Goal: Task Accomplishment & Management: Manage account settings

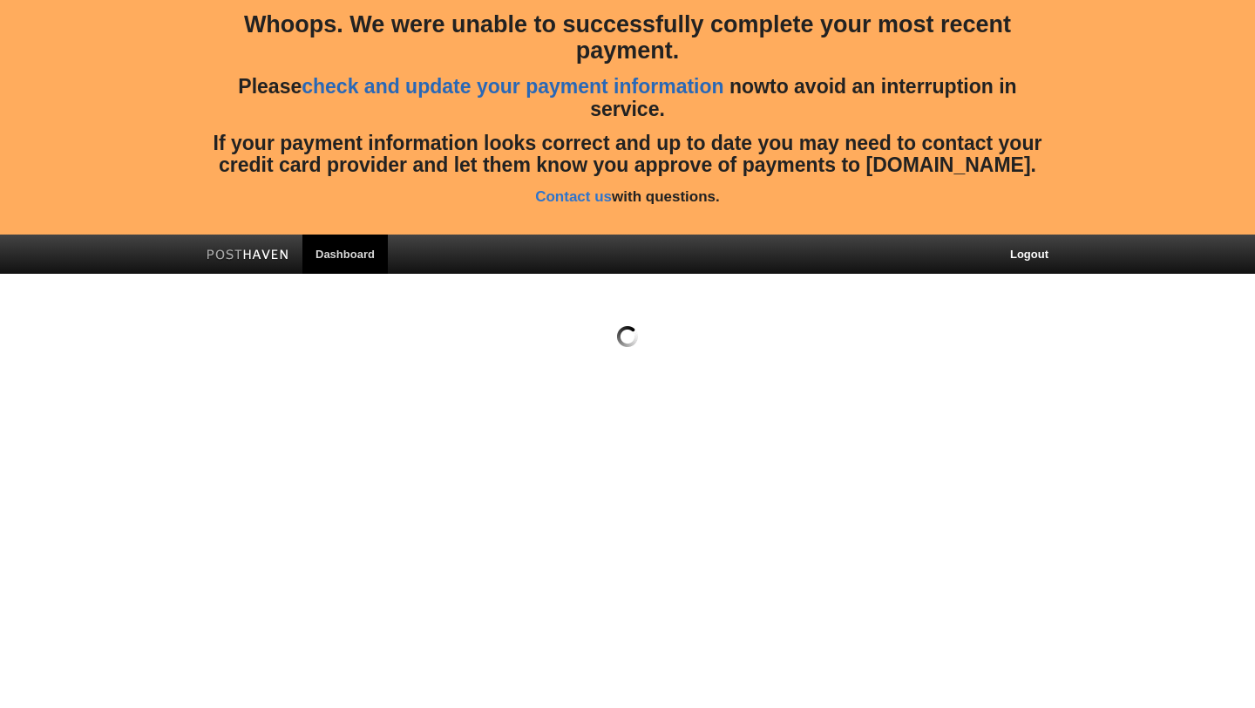
click at [474, 90] on link "check and update your payment information" at bounding box center [513, 86] width 422 height 23
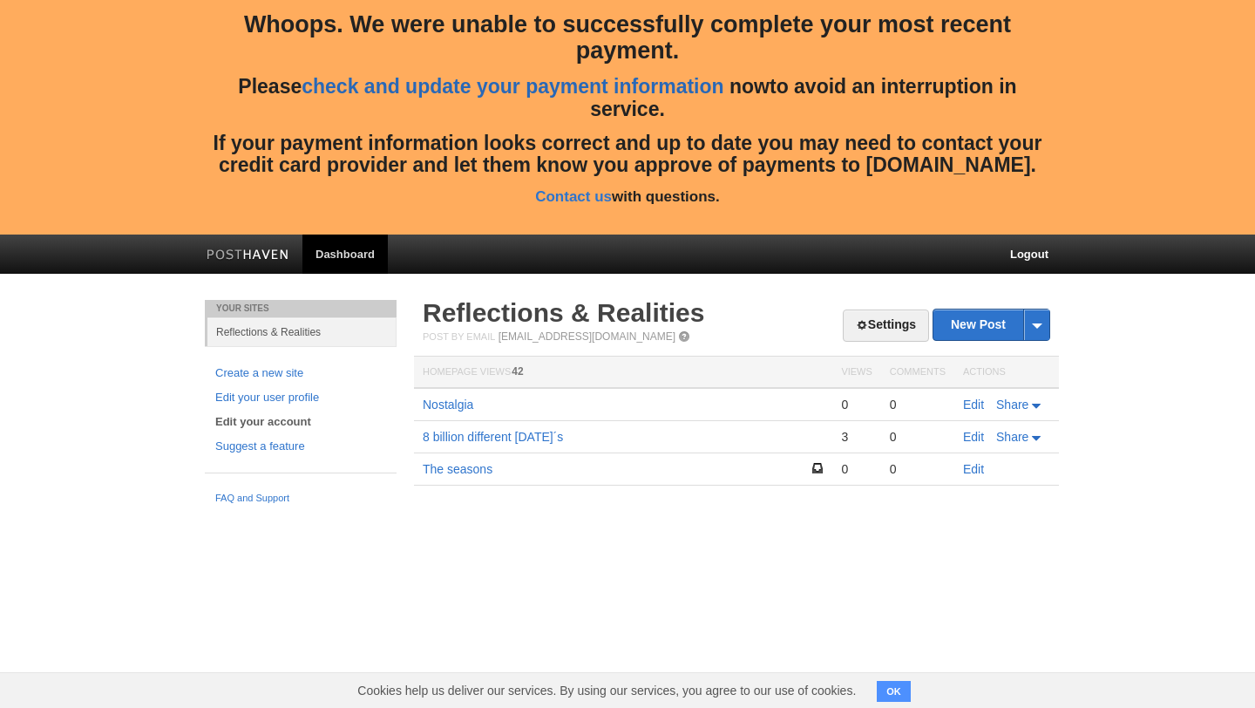
click at [474, 90] on link "check and update your payment information" at bounding box center [513, 86] width 422 height 23
click at [399, 87] on link "check and update your payment information" at bounding box center [513, 86] width 422 height 23
click at [309, 397] on link "Edit your user profile" at bounding box center [300, 398] width 171 height 18
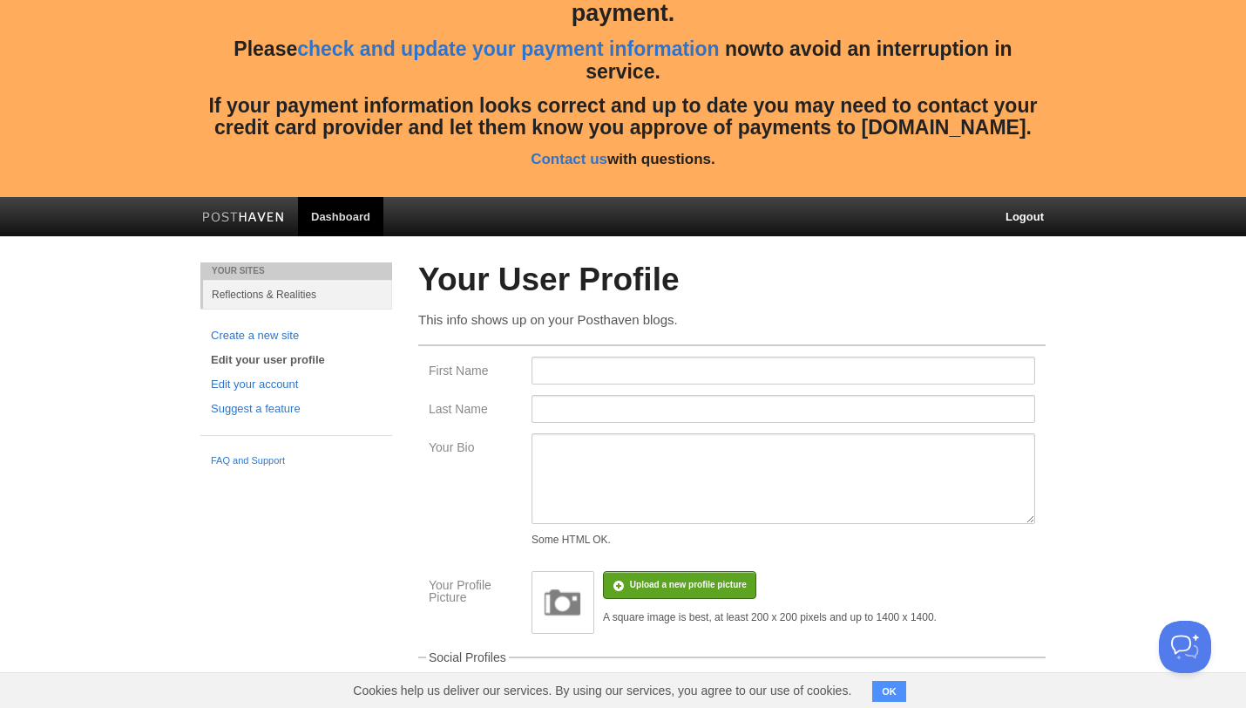
scroll to position [31, 0]
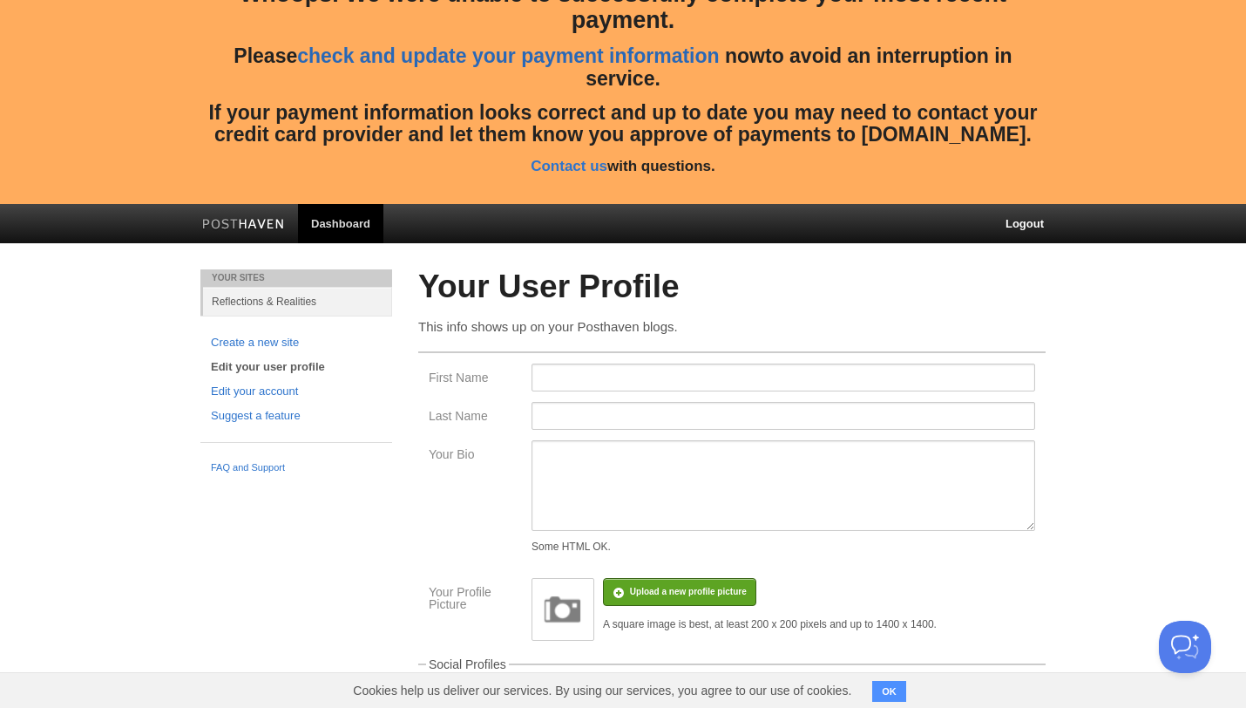
click at [440, 55] on link "check and update your payment information" at bounding box center [508, 55] width 422 height 23
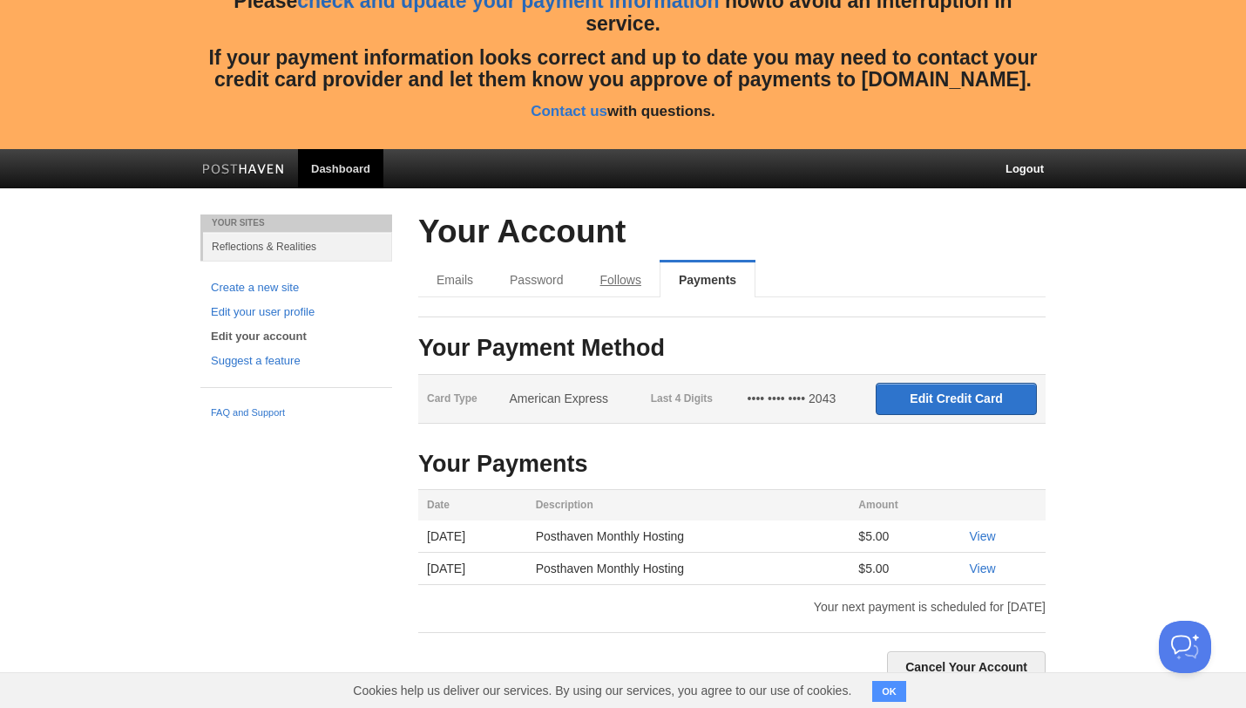
scroll to position [96, 0]
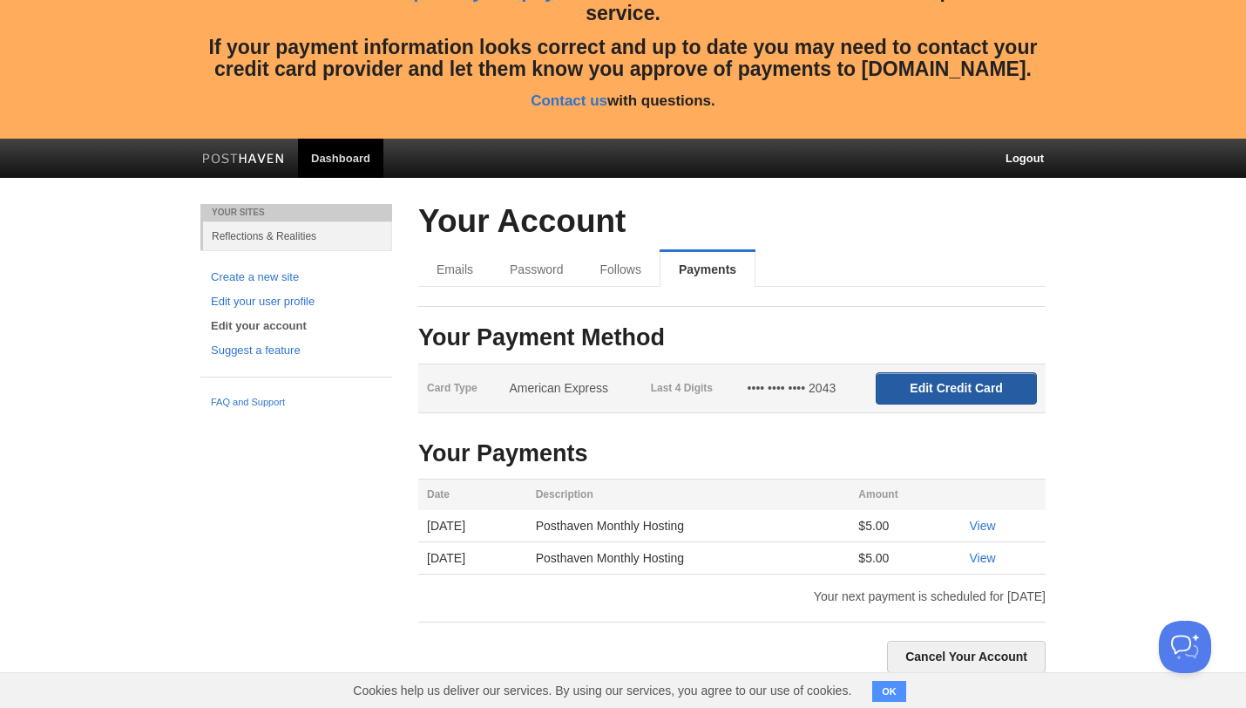
click at [927, 391] on input "Edit Credit Card" at bounding box center [956, 388] width 161 height 32
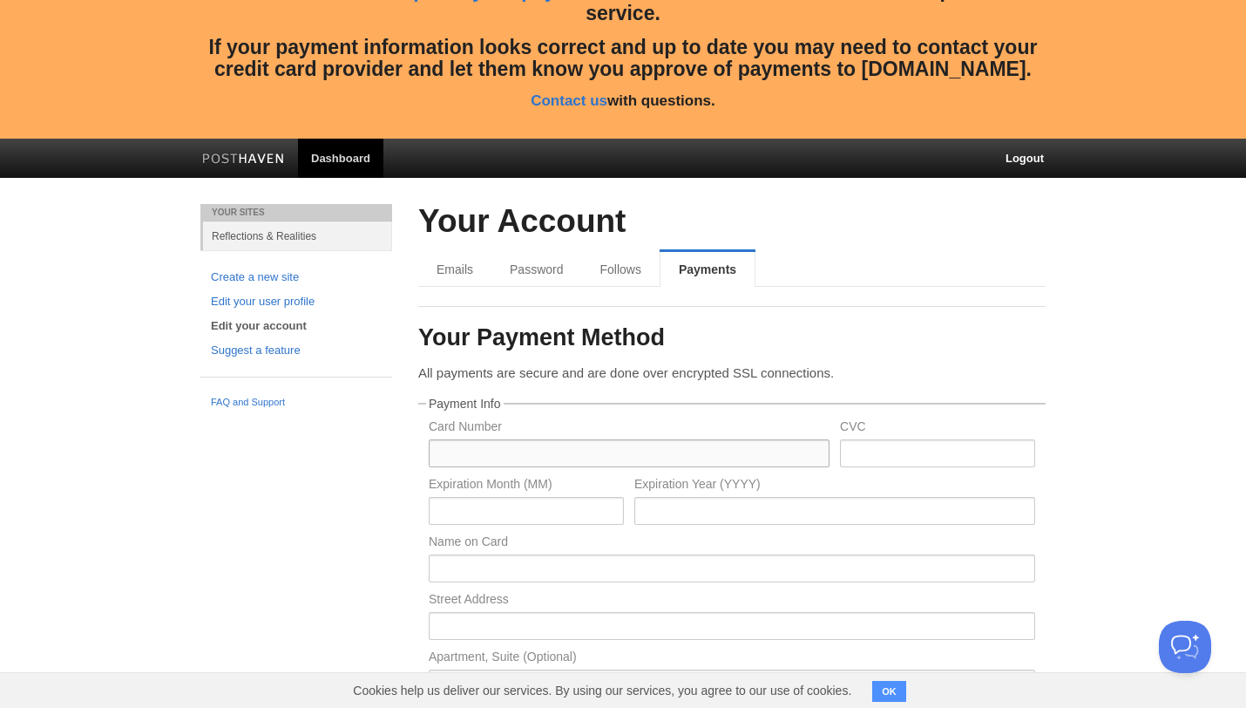
click at [587, 440] on input "text" at bounding box center [629, 453] width 401 height 28
type input "[CREDIT_CARD_NUMBER]"
click at [858, 448] on input "text" at bounding box center [937, 453] width 195 height 28
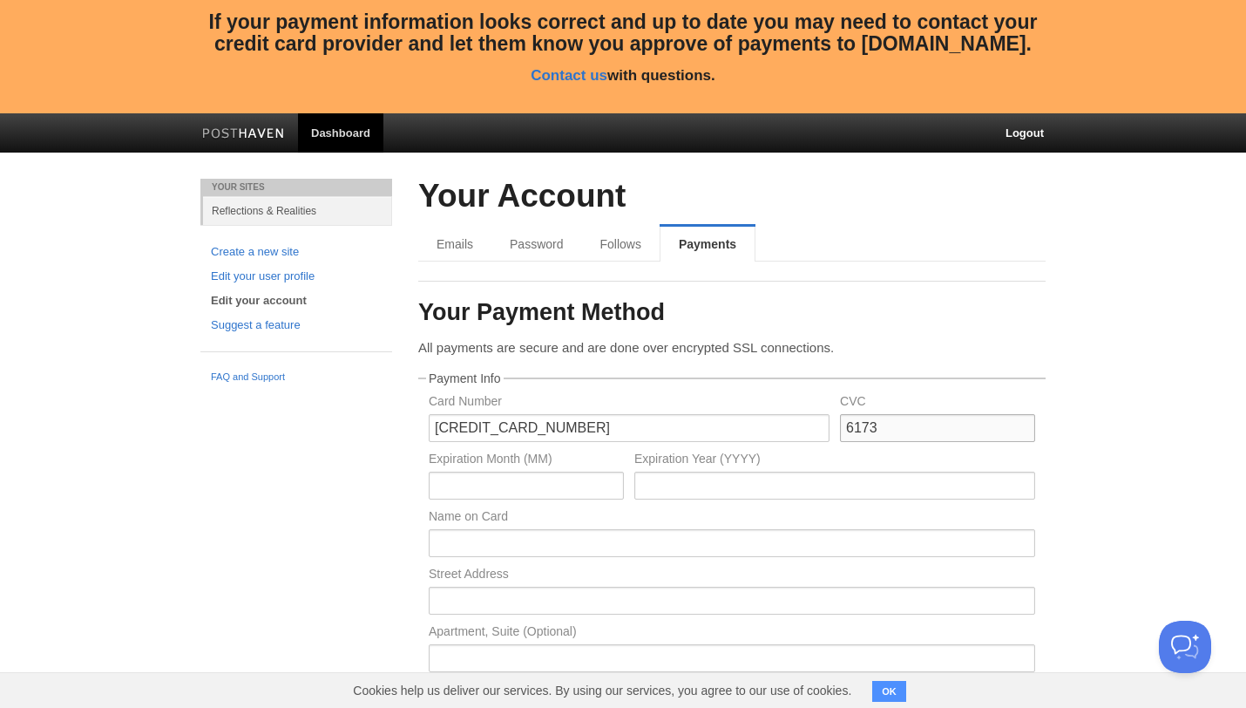
type input "6173"
click at [598, 482] on input "text" at bounding box center [526, 486] width 195 height 28
type input "05"
click at [716, 485] on input "text" at bounding box center [835, 486] width 401 height 28
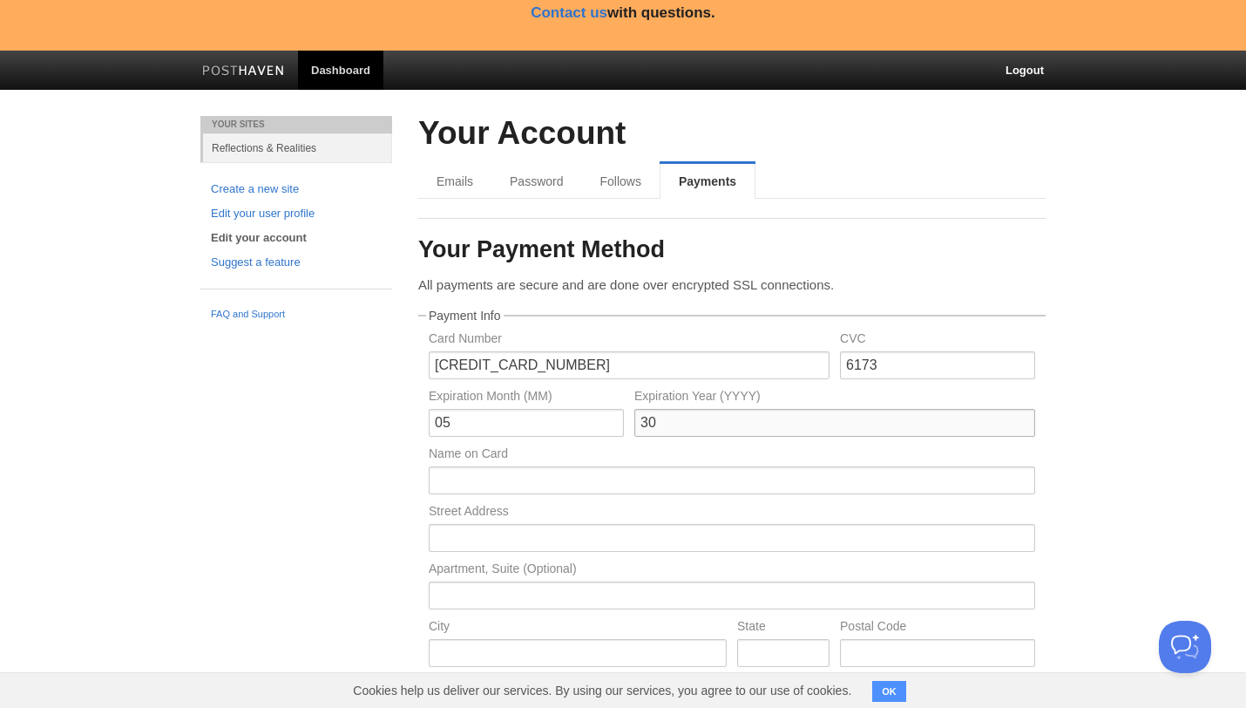
scroll to position [194, 0]
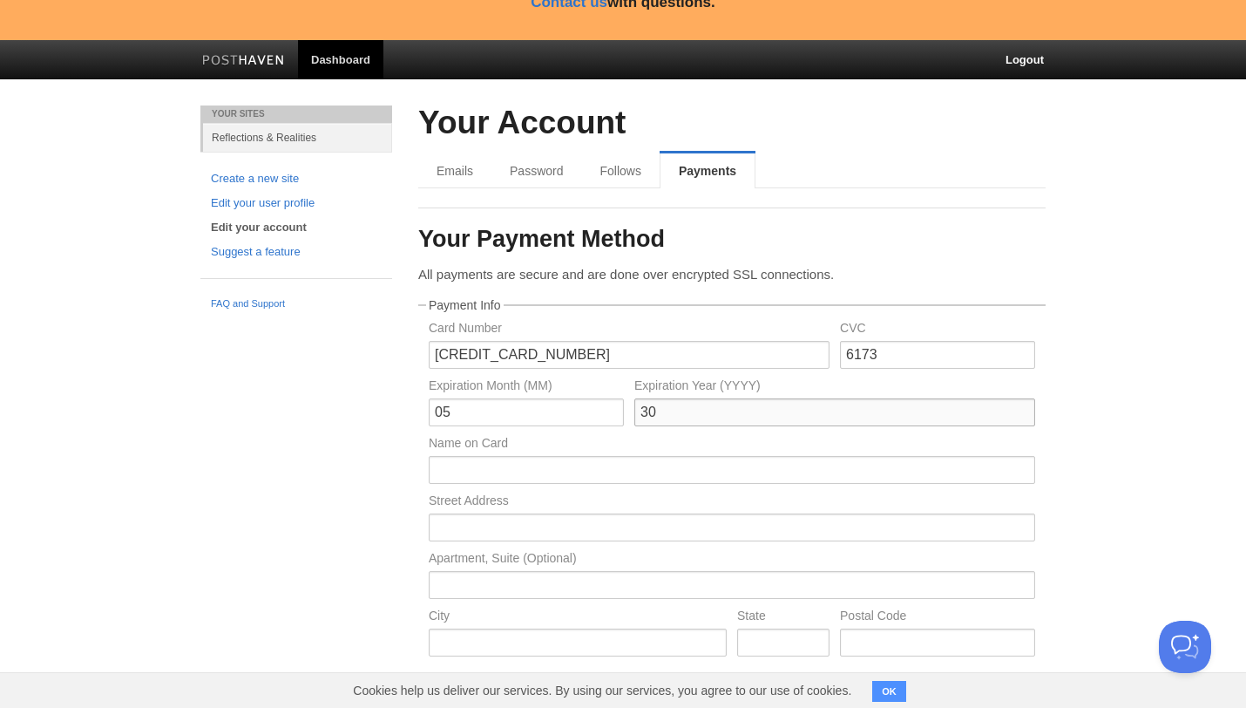
type input "30"
click at [641, 469] on input "text" at bounding box center [732, 470] width 607 height 28
type input "[PERSON_NAME]"
click at [620, 527] on input "text" at bounding box center [732, 527] width 607 height 28
type input "Av. [PERSON_NAME][STREET_ADDRESS]"
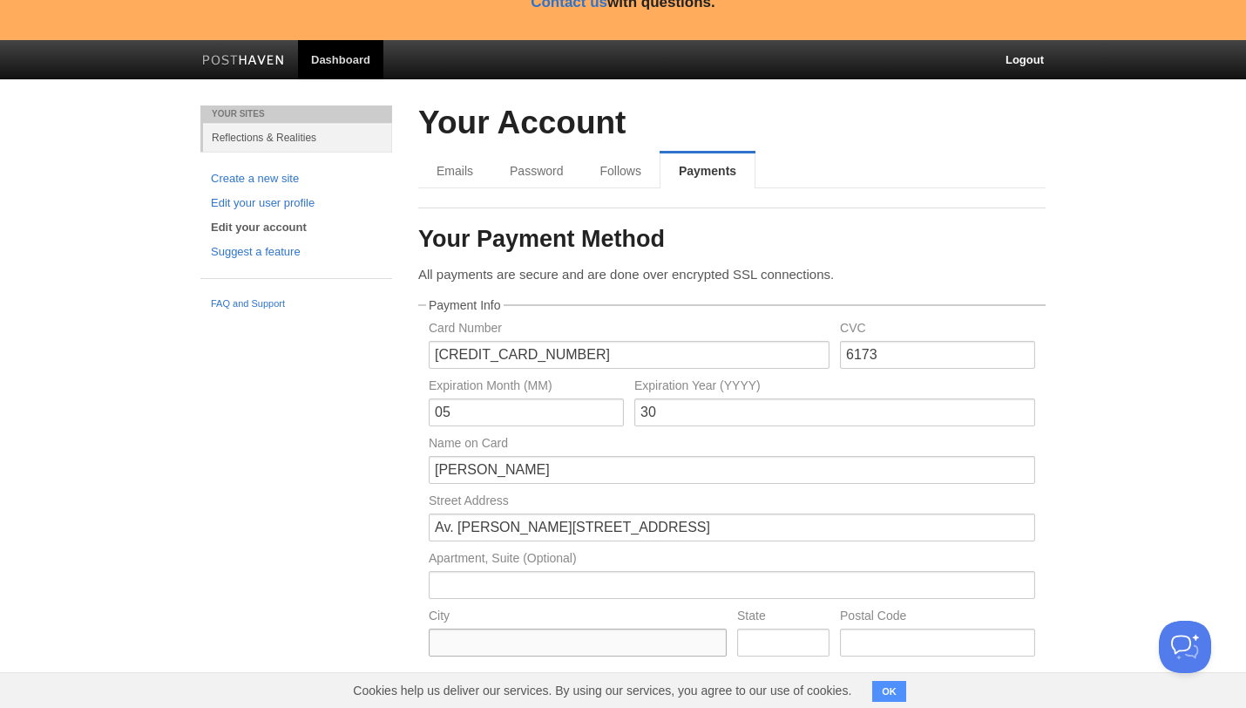
type input "[GEOGRAPHIC_DATA]"
type input "01210"
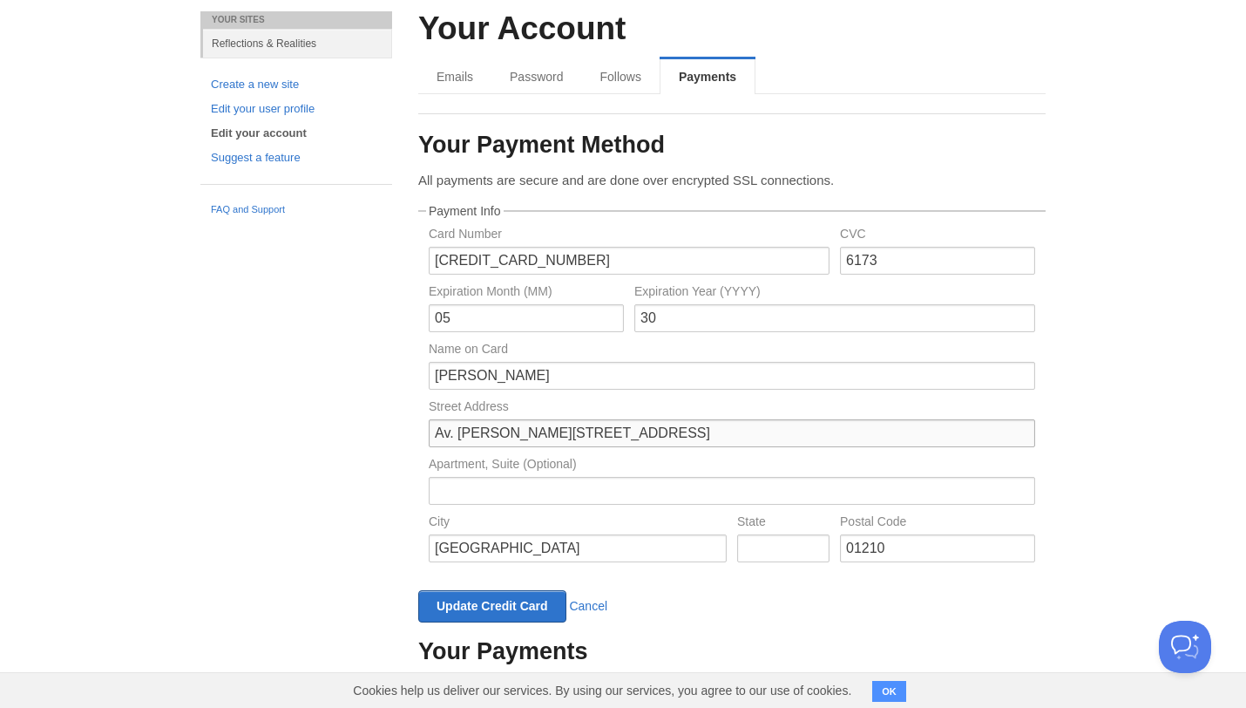
scroll to position [289, 0]
click at [777, 548] on input "text" at bounding box center [783, 547] width 92 height 28
type input "[GEOGRAPHIC_DATA]"
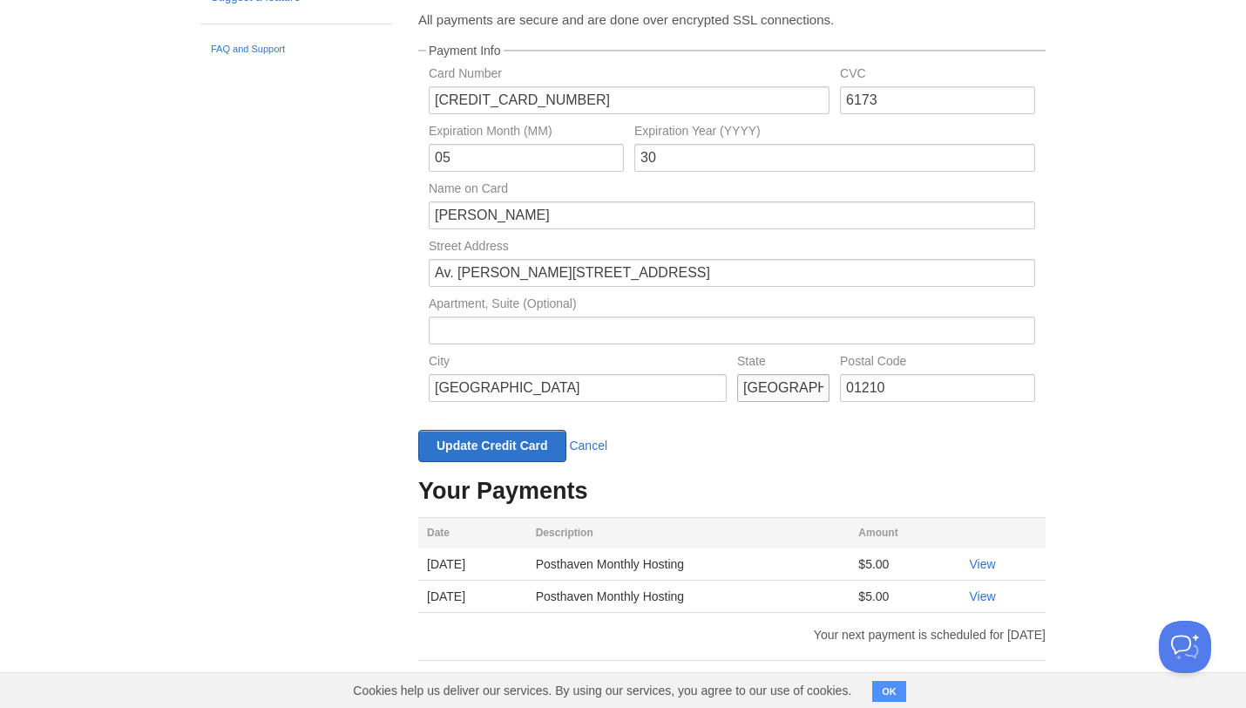
scroll to position [461, 0]
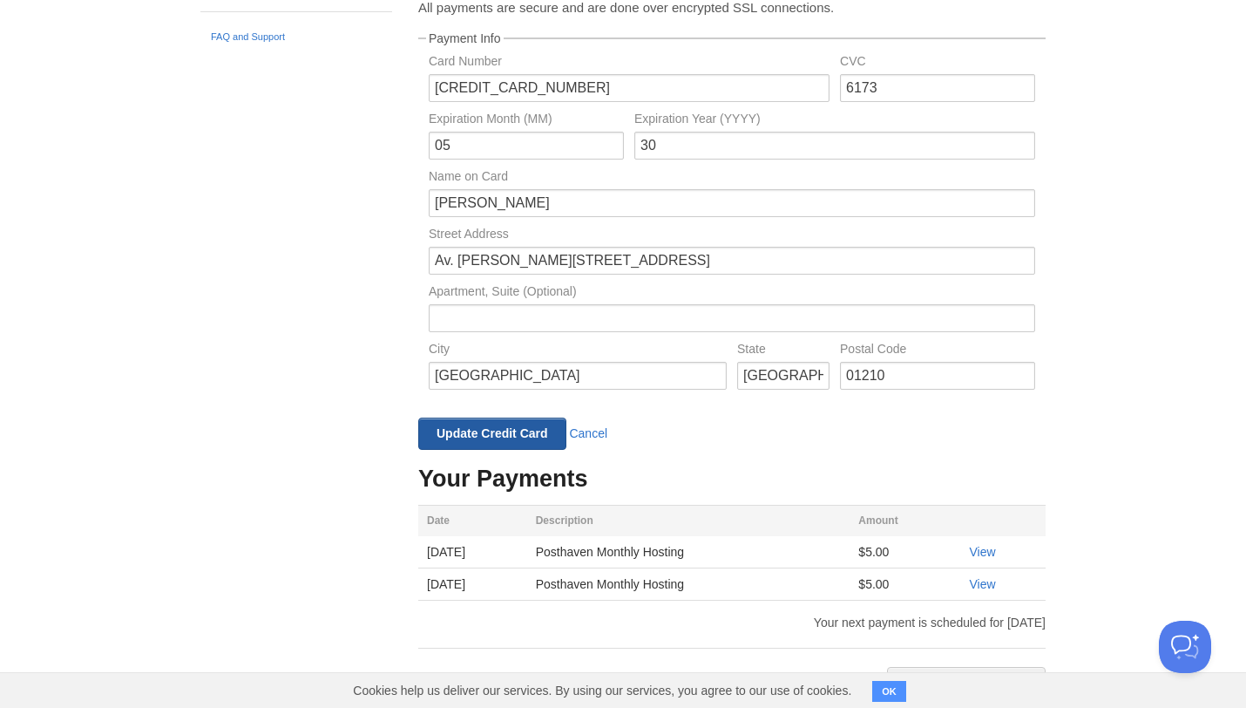
click at [523, 438] on input "Update Credit Card" at bounding box center [492, 433] width 148 height 32
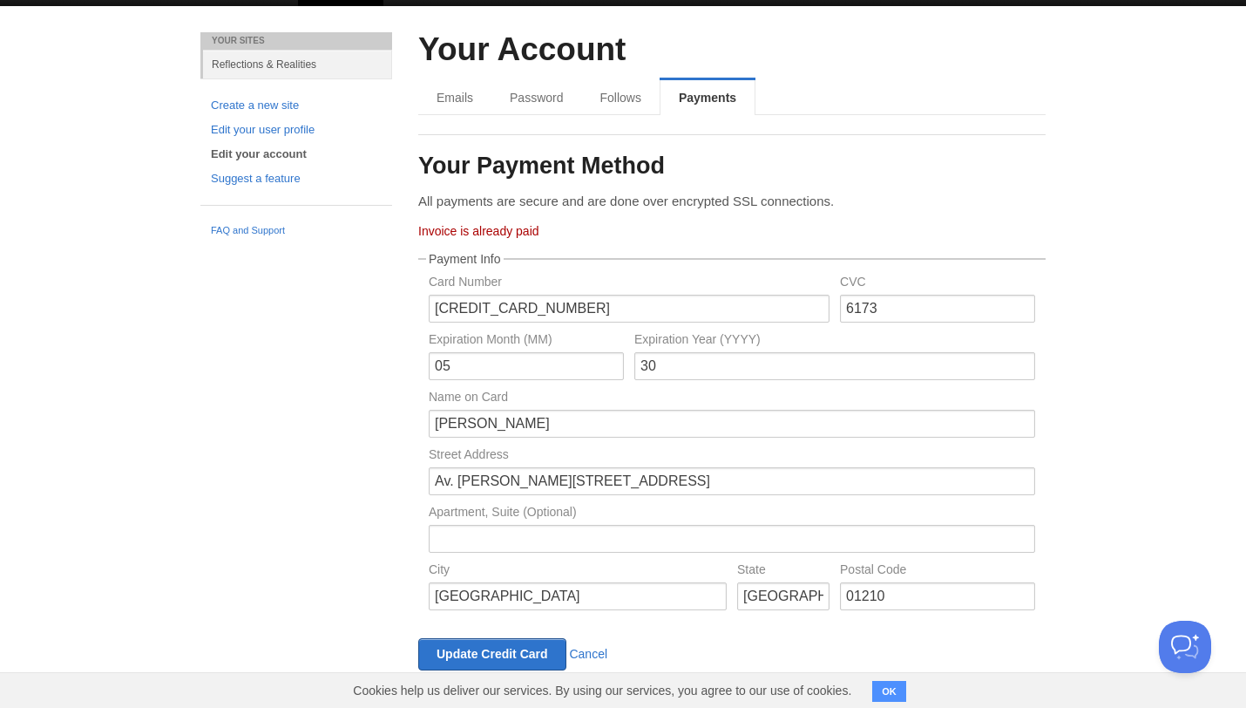
scroll to position [266, 0]
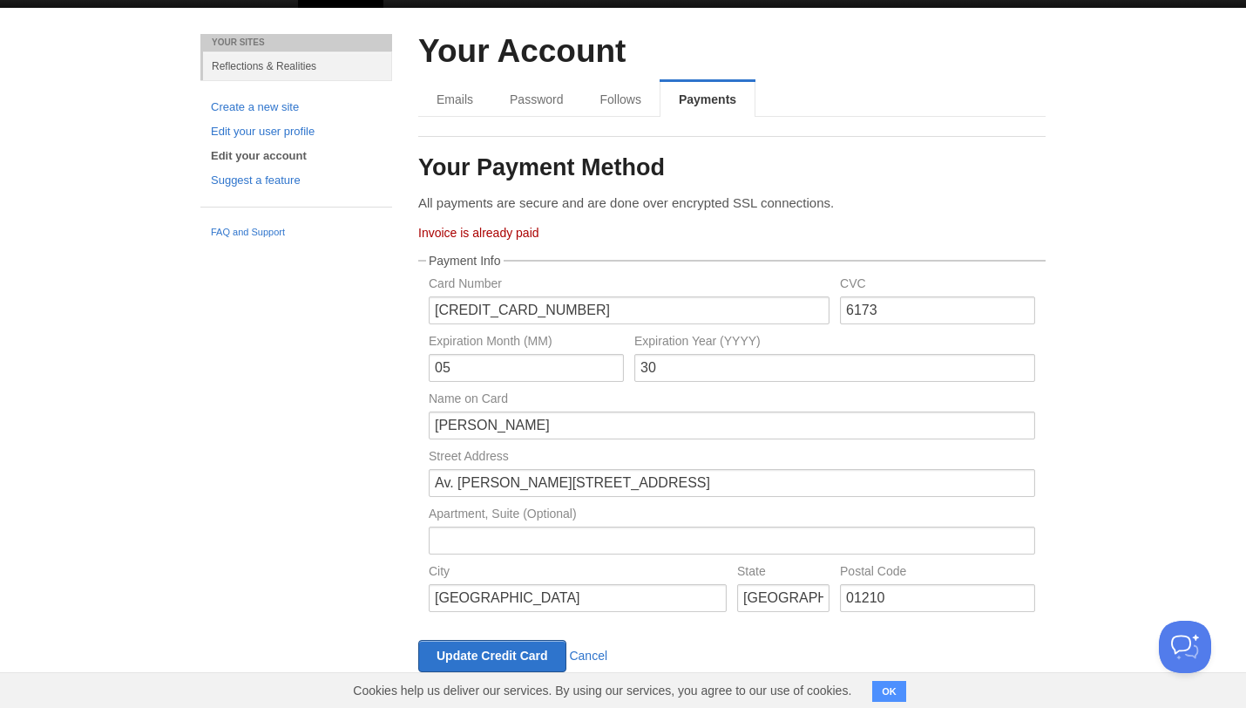
click at [469, 227] on div "Invoice is already paid" at bounding box center [732, 233] width 628 height 12
click at [467, 229] on div "Invoice is already paid" at bounding box center [732, 233] width 628 height 12
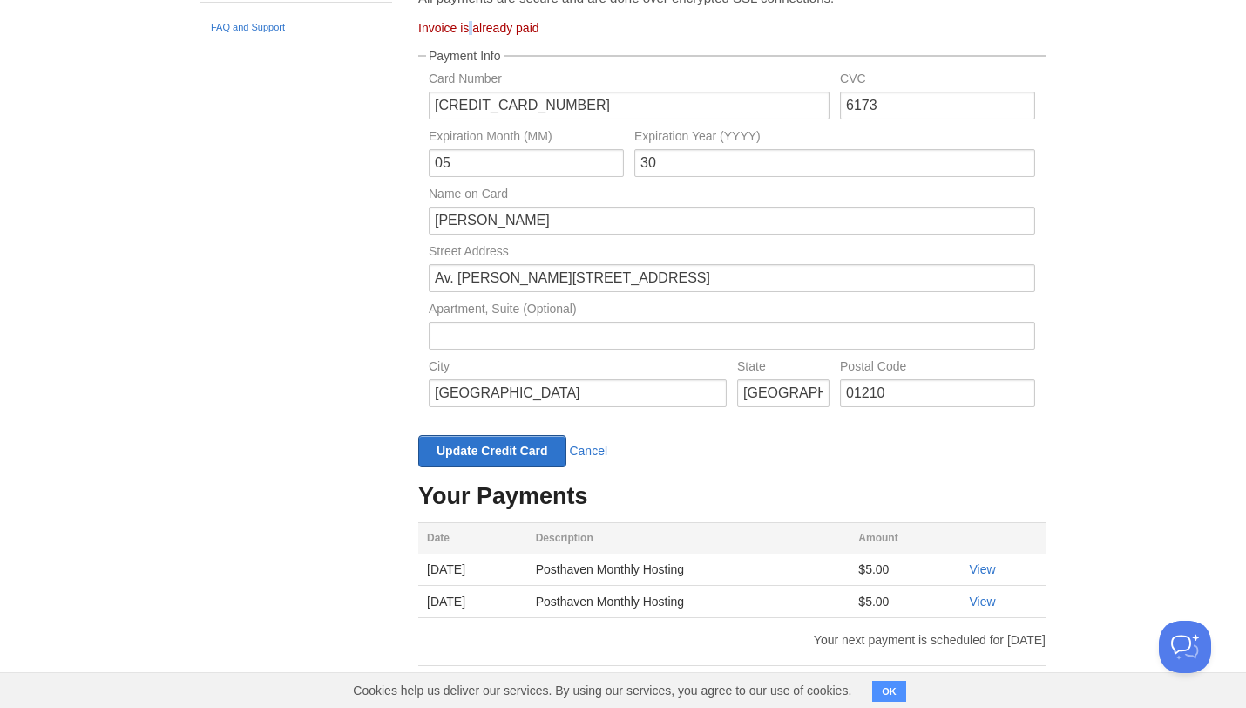
scroll to position [514, 0]
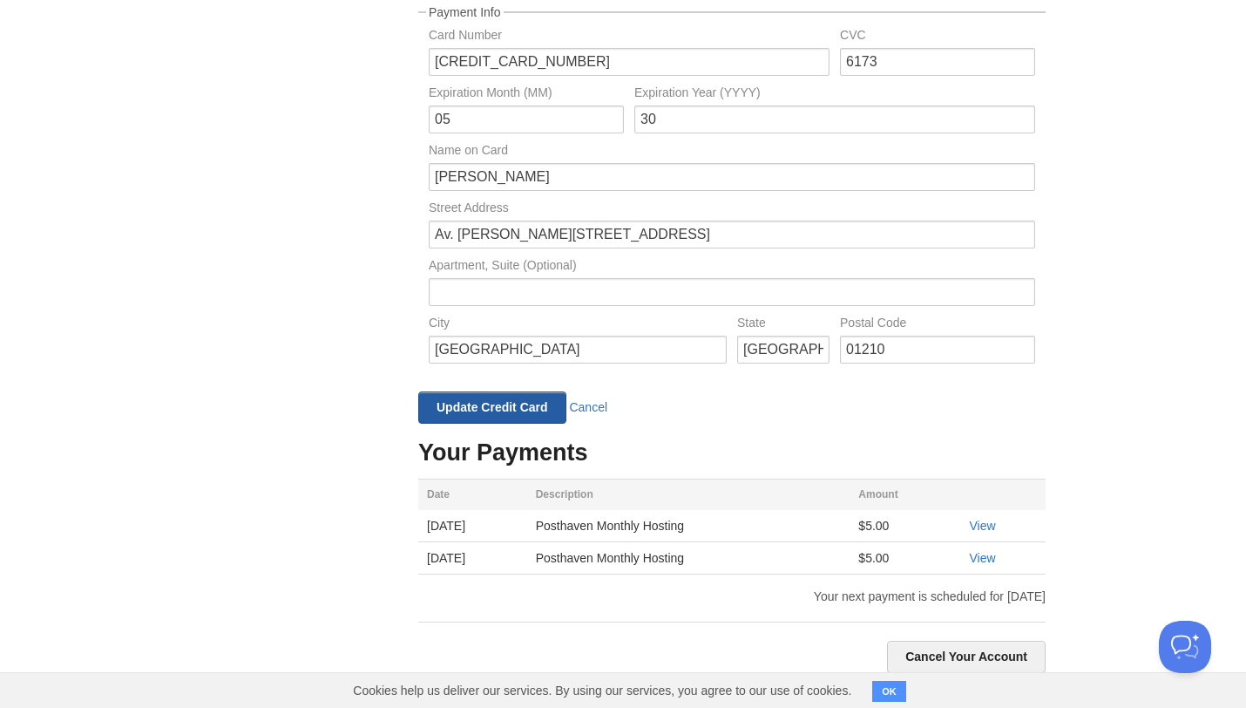
click at [526, 411] on input "Update Credit Card" at bounding box center [492, 407] width 148 height 32
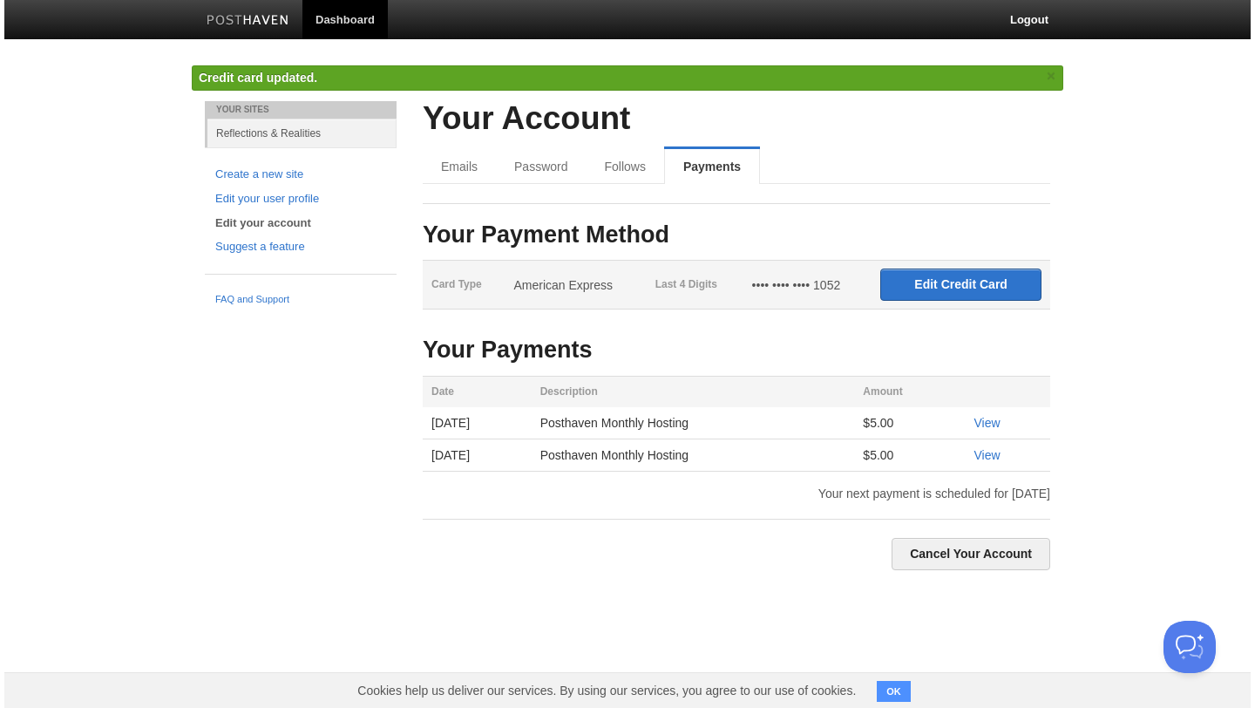
scroll to position [0, 0]
